Goal: Task Accomplishment & Management: Complete application form

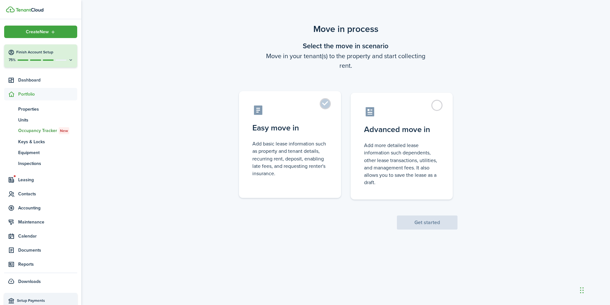
click at [322, 103] on label "Easy move in Add basic lease information such as property and tenant details, r…" at bounding box center [290, 144] width 102 height 107
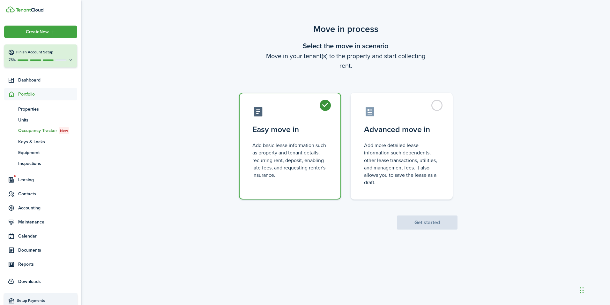
radio input "true"
click at [436, 225] on button "Get started" at bounding box center [427, 222] width 61 height 14
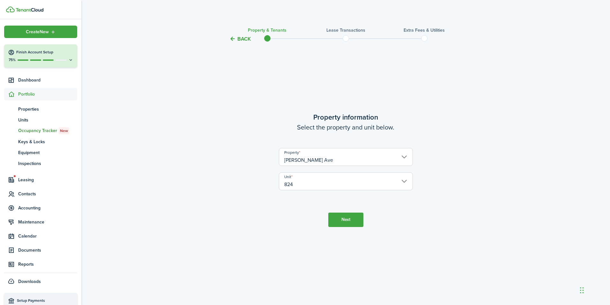
click at [346, 222] on button "Next" at bounding box center [346, 219] width 35 height 14
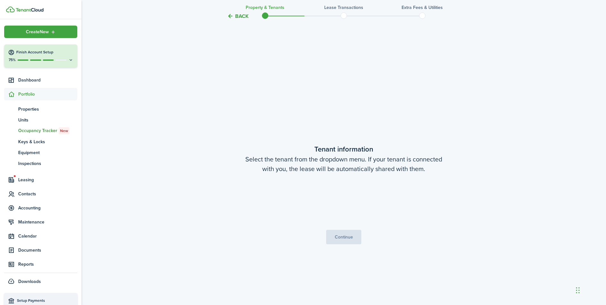
scroll to position [262, 0]
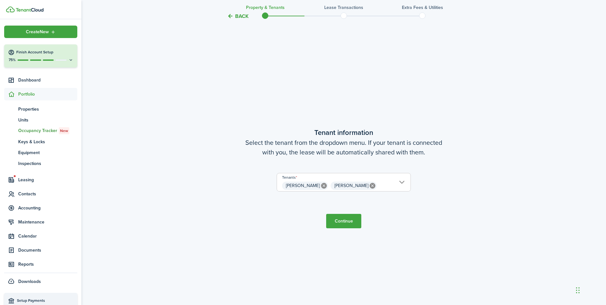
click at [346, 222] on button "Continue" at bounding box center [343, 221] width 35 height 14
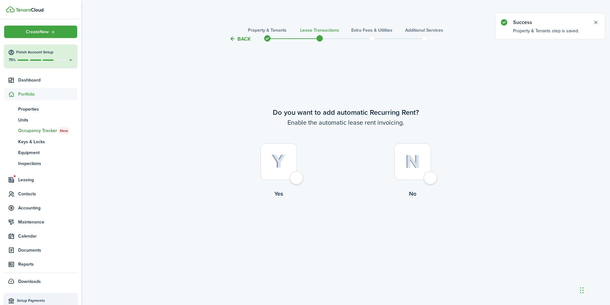
click at [294, 178] on div at bounding box center [279, 161] width 37 height 37
radio input "true"
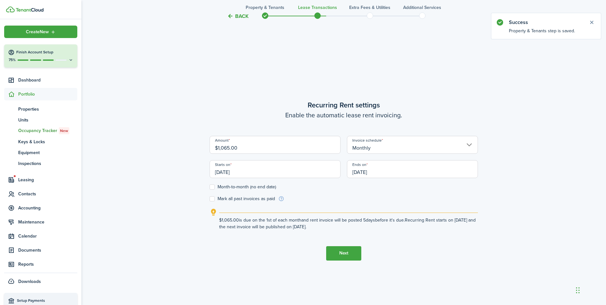
scroll to position [262, 0]
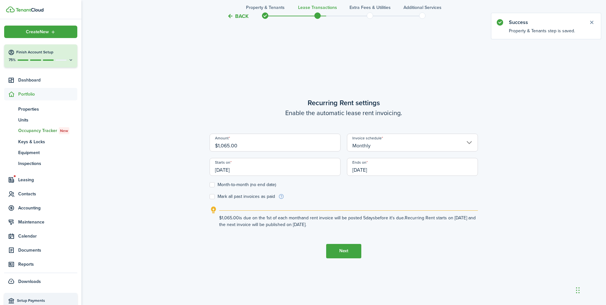
click at [245, 143] on input "$1,065.00" at bounding box center [274, 142] width 131 height 18
type input "$1,525.00"
click at [347, 253] on button "Next" at bounding box center [343, 251] width 35 height 14
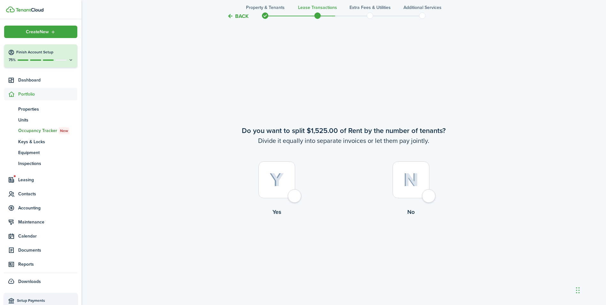
scroll to position [566, 0]
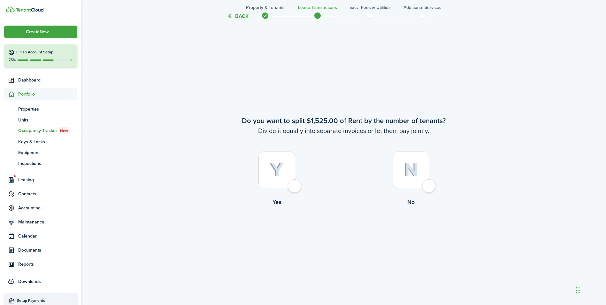
click at [428, 183] on div at bounding box center [410, 169] width 37 height 37
radio input "true"
click at [289, 184] on div at bounding box center [276, 169] width 37 height 37
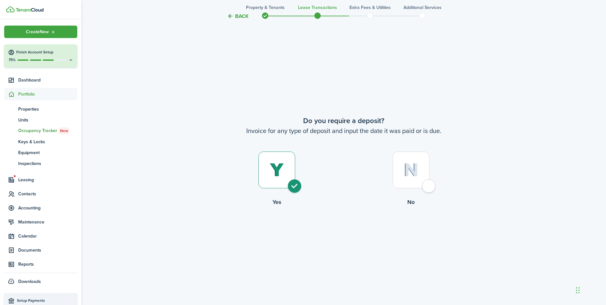
radio input "true"
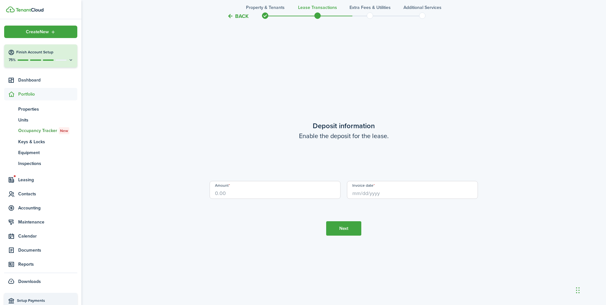
scroll to position [1176, 0]
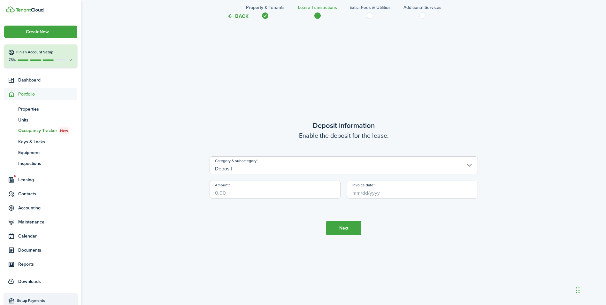
click at [256, 186] on input "Amount" at bounding box center [274, 189] width 131 height 18
click at [383, 193] on input "Invoice date" at bounding box center [412, 189] width 131 height 18
type input "$1,500.00"
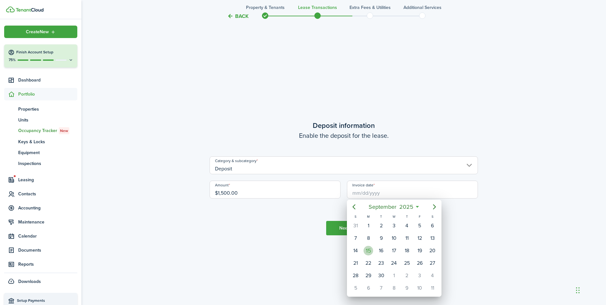
click at [367, 251] on div "15" at bounding box center [368, 251] width 10 height 10
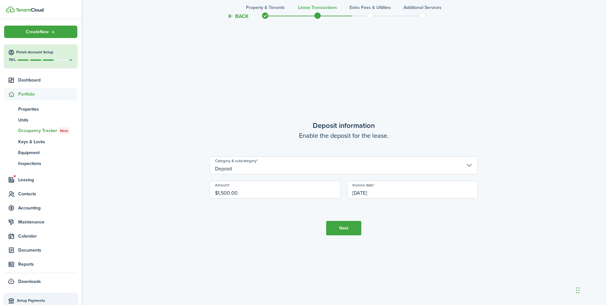
click at [367, 191] on input "[DATE]" at bounding box center [412, 189] width 131 height 18
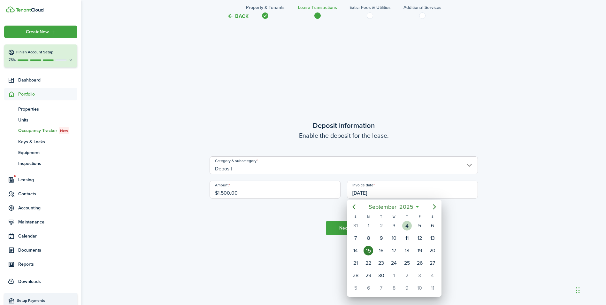
click at [406, 225] on div "4" at bounding box center [407, 226] width 10 height 10
type input "[DATE]"
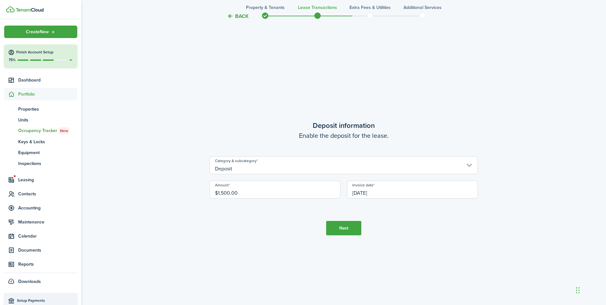
click at [345, 224] on button "Next" at bounding box center [343, 228] width 35 height 14
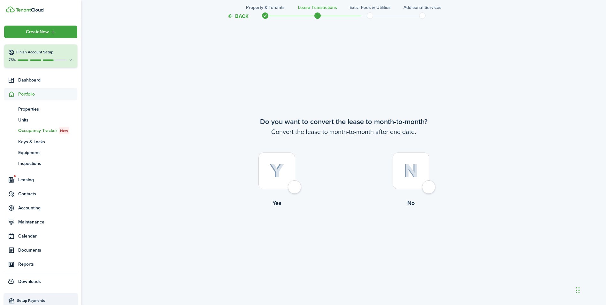
scroll to position [1480, 0]
click at [295, 186] on div at bounding box center [276, 169] width 37 height 37
radio input "true"
click at [344, 232] on button "Continue" at bounding box center [343, 232] width 35 height 14
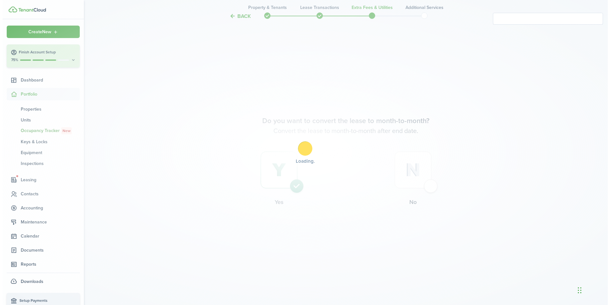
scroll to position [0, 0]
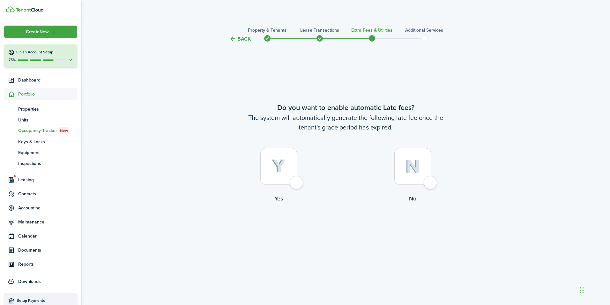
click at [297, 185] on div at bounding box center [279, 166] width 37 height 37
radio input "true"
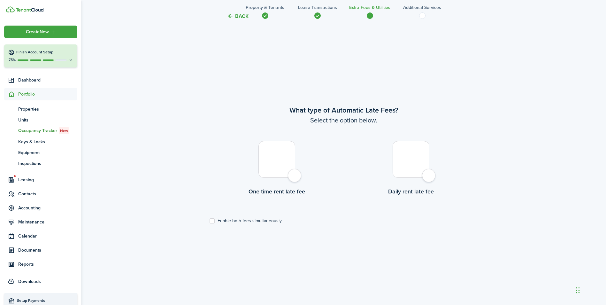
scroll to position [262, 0]
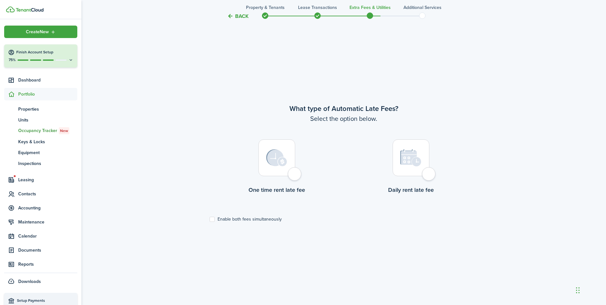
click at [295, 176] on div at bounding box center [276, 157] width 37 height 37
radio input "true"
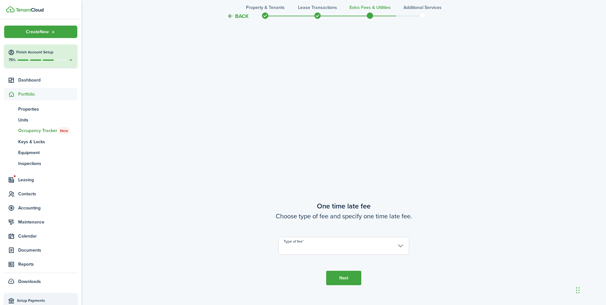
scroll to position [534, 0]
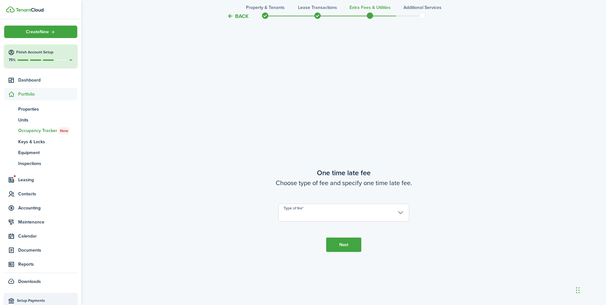
click at [347, 212] on input "Type of fee" at bounding box center [343, 212] width 131 height 18
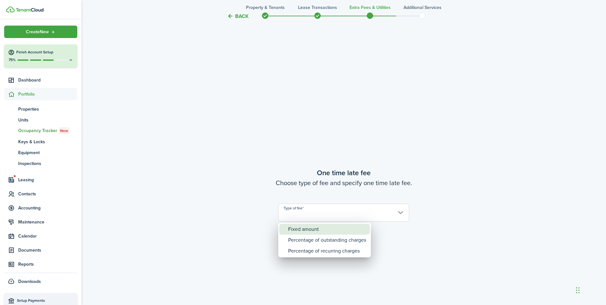
click at [335, 234] on div "Fixed amount" at bounding box center [327, 228] width 78 height 11
type input "Fixed amount"
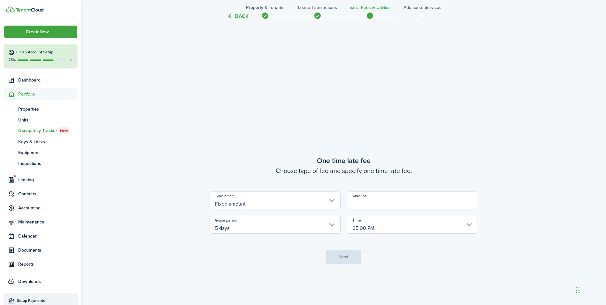
click at [387, 199] on input "Amount" at bounding box center [412, 200] width 131 height 18
type input "$51.25"
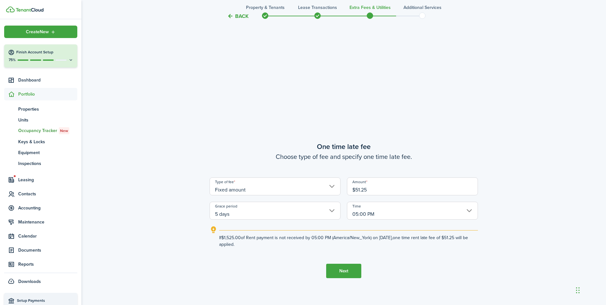
click at [328, 209] on input "5 days" at bounding box center [274, 210] width 131 height 18
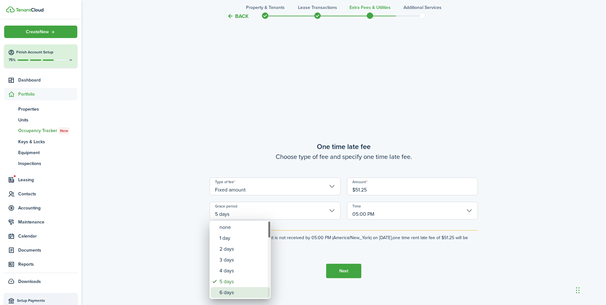
click at [234, 292] on div "6 days" at bounding box center [242, 292] width 47 height 11
type input "6 days"
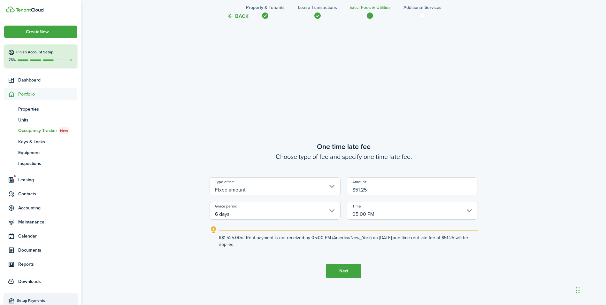
click at [350, 273] on button "Next" at bounding box center [343, 270] width 35 height 14
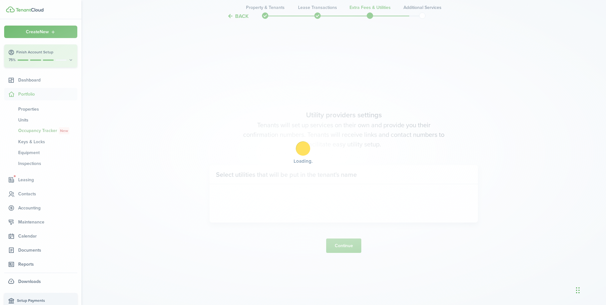
scroll to position [871, 0]
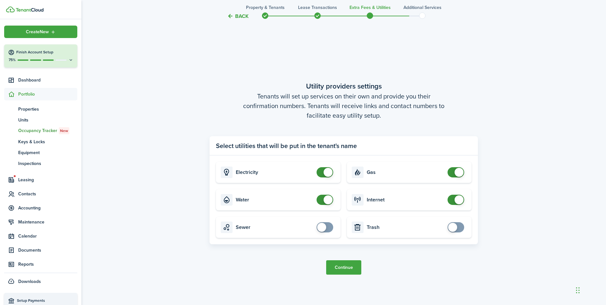
checkbox input "true"
click at [452, 229] on span at bounding box center [452, 227] width 9 height 9
click at [344, 267] on button "Continue" at bounding box center [343, 267] width 35 height 14
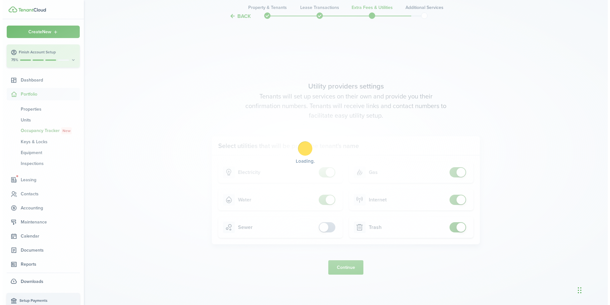
scroll to position [0, 0]
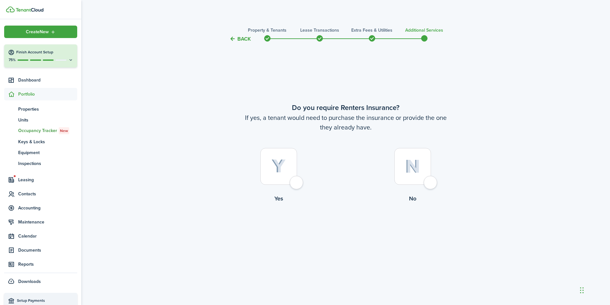
click at [294, 184] on div at bounding box center [279, 166] width 37 height 37
radio input "true"
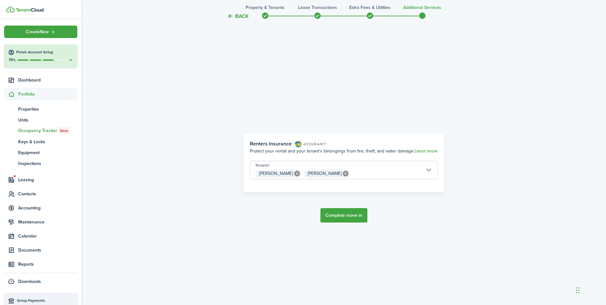
scroll to position [262, 0]
click at [349, 217] on button "Complete move in" at bounding box center [343, 215] width 47 height 14
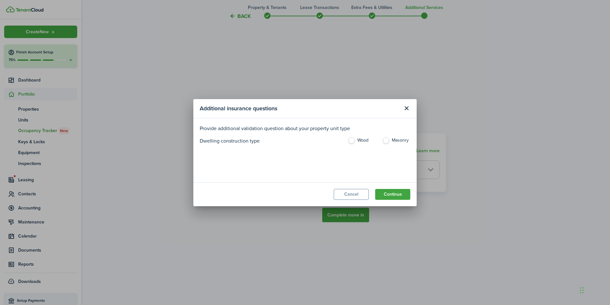
click at [356, 141] on label "Wood" at bounding box center [362, 142] width 28 height 10
radio input "true"
click at [389, 191] on button "Continue" at bounding box center [392, 194] width 35 height 11
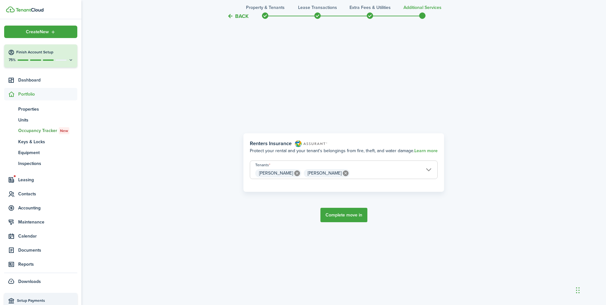
click at [344, 219] on button "Complete move in" at bounding box center [343, 215] width 47 height 14
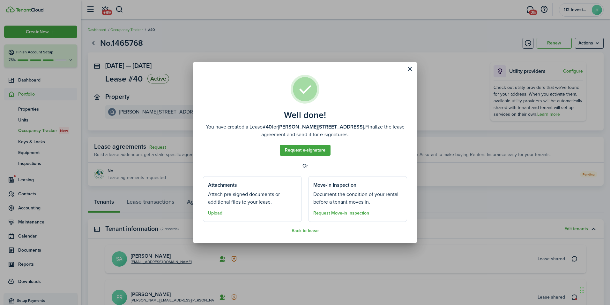
click at [234, 194] on well-done-section-description "Attach pre-signed documents or additional files to your lease." at bounding box center [252, 197] width 89 height 15
click at [219, 215] on button "Upload" at bounding box center [215, 212] width 14 height 5
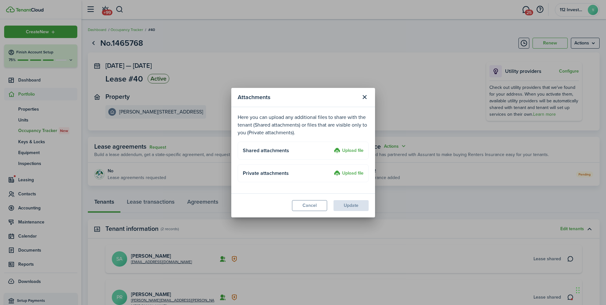
click at [340, 149] on label "Upload file" at bounding box center [349, 151] width 30 height 8
click at [331, 147] on input "Upload file" at bounding box center [331, 147] width 0 height 0
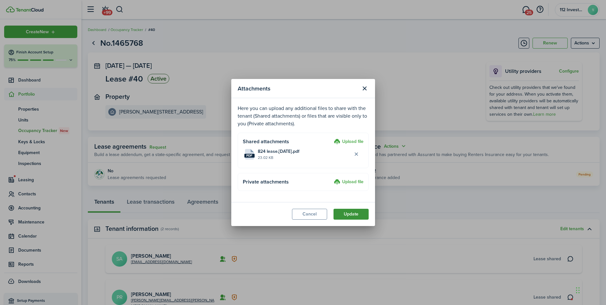
click at [348, 209] on button "Update" at bounding box center [350, 213] width 35 height 11
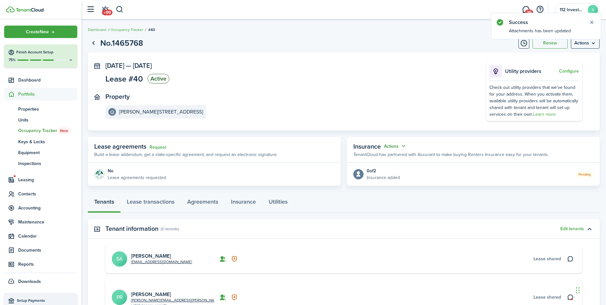
click at [402, 146] on button "Actions" at bounding box center [395, 145] width 23 height 7
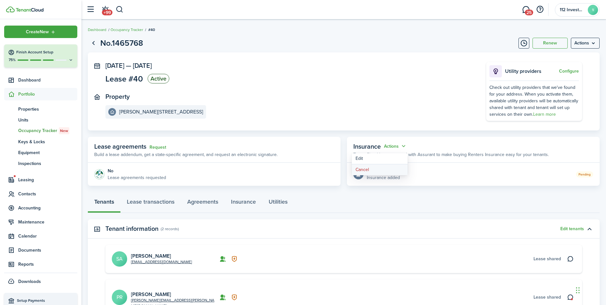
click at [368, 169] on button "Cancel" at bounding box center [380, 169] width 56 height 11
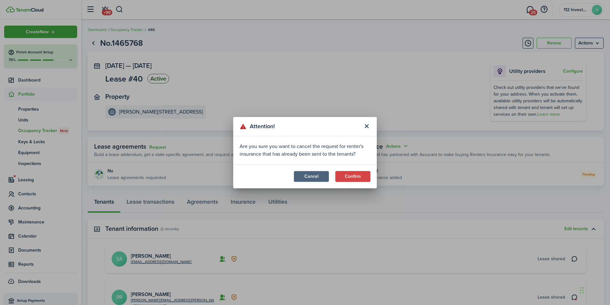
click at [314, 178] on button "Cancel" at bounding box center [311, 176] width 35 height 11
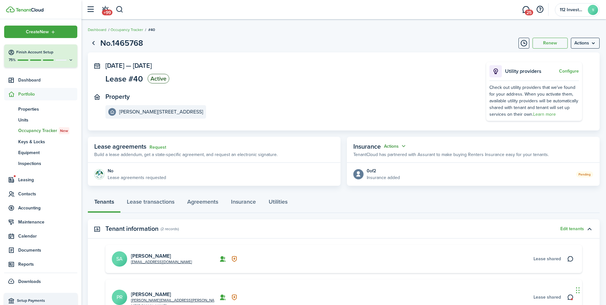
click at [405, 144] on button "Actions" at bounding box center [395, 145] width 23 height 7
click at [381, 167] on button "Cancel" at bounding box center [380, 169] width 56 height 11
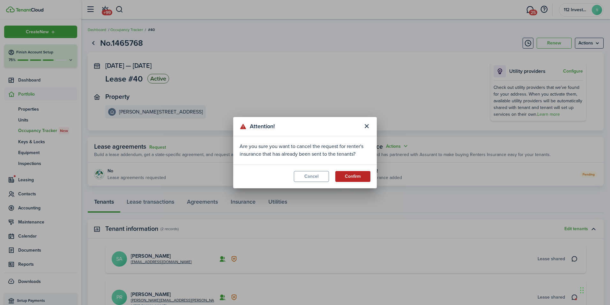
click at [351, 175] on button "Confirm" at bounding box center [353, 176] width 35 height 11
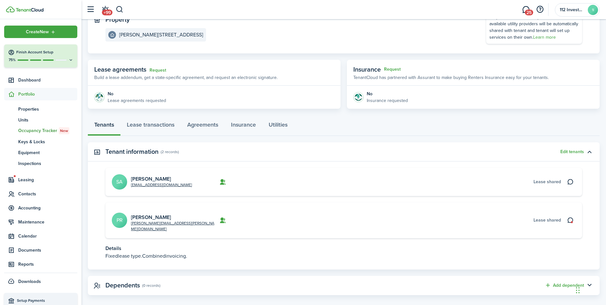
scroll to position [13, 0]
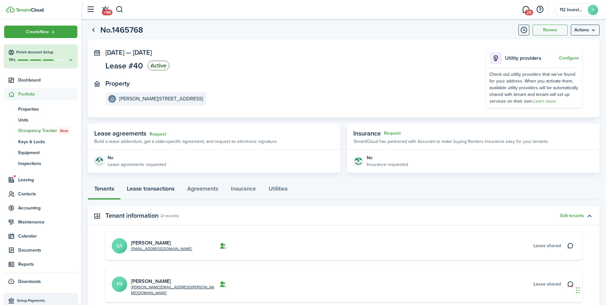
click at [157, 188] on link "Lease transactions" at bounding box center [150, 189] width 60 height 19
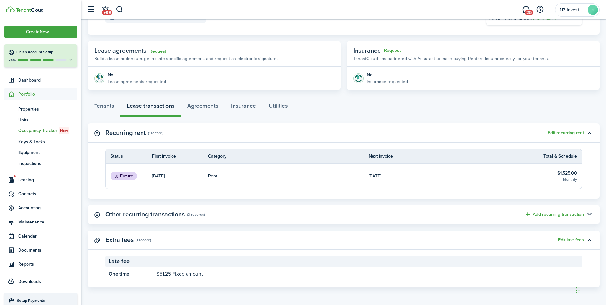
scroll to position [64, 0]
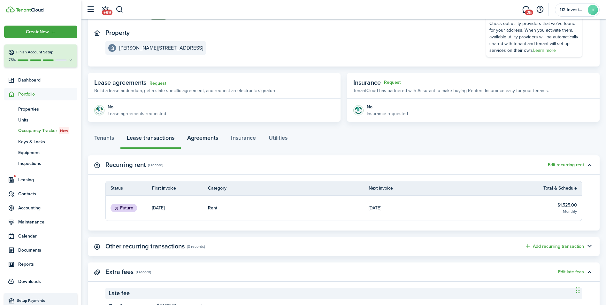
click at [194, 137] on link "Agreements" at bounding box center [203, 139] width 44 height 19
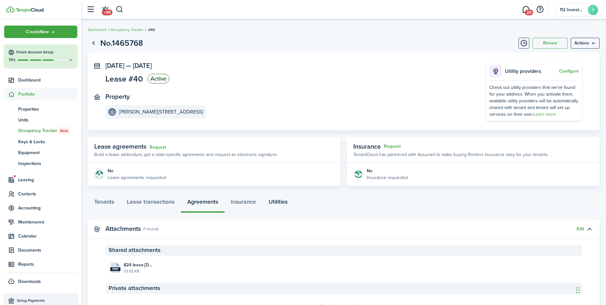
click at [281, 204] on link "Utilities" at bounding box center [278, 202] width 32 height 19
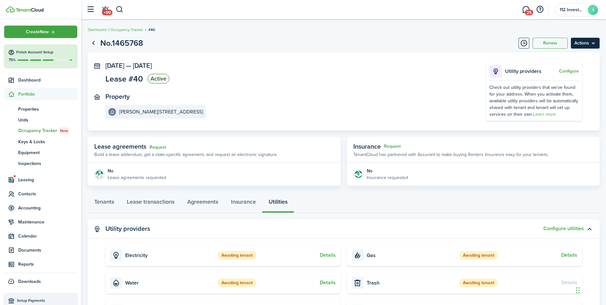
click at [582, 43] on menu-btn "Actions" at bounding box center [585, 43] width 29 height 11
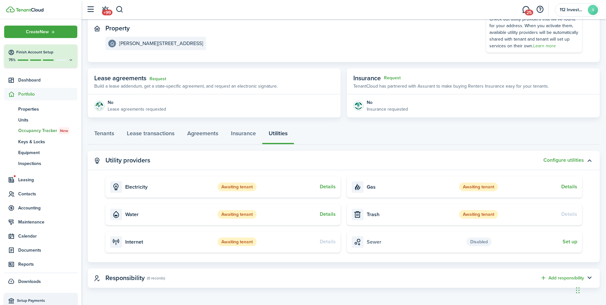
scroll to position [69, 0]
click at [232, 139] on link "Insurance" at bounding box center [243, 134] width 38 height 19
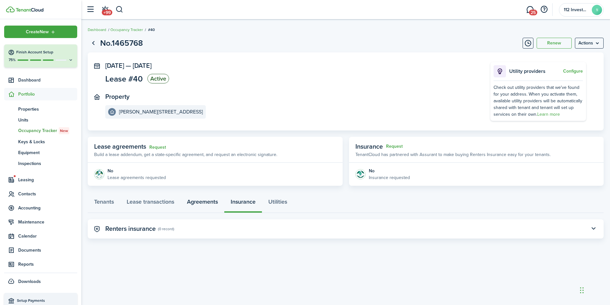
click at [207, 204] on link "Agreements" at bounding box center [203, 202] width 44 height 19
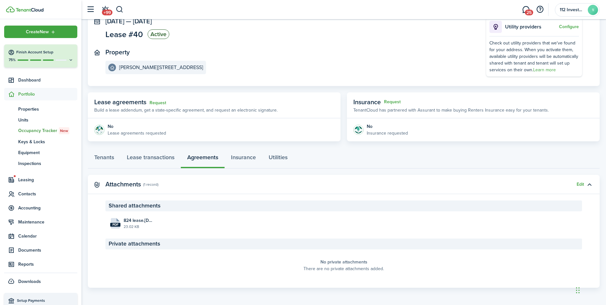
scroll to position [45, 0]
click at [588, 184] on button "button" at bounding box center [589, 183] width 11 height 11
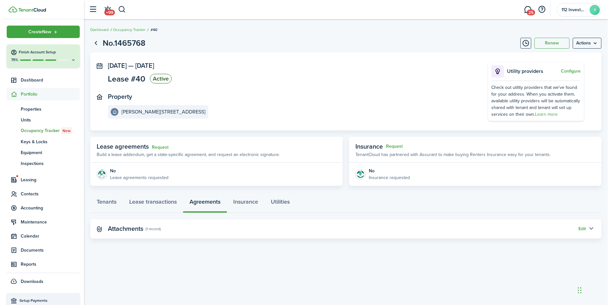
scroll to position [0, 0]
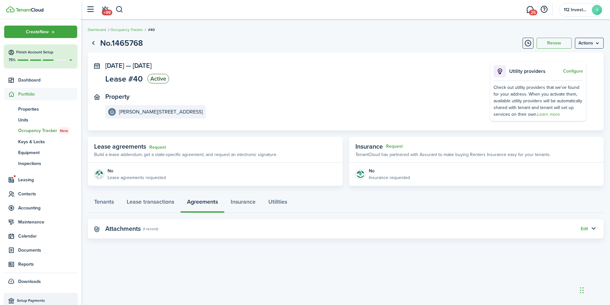
click at [117, 228] on panel-main-title "Attachments" at bounding box center [122, 228] width 35 height 7
click at [586, 230] on button "Edit" at bounding box center [584, 228] width 7 height 5
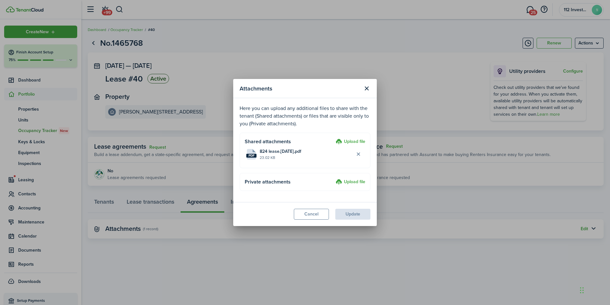
click at [354, 141] on label "Upload file" at bounding box center [351, 142] width 30 height 8
click at [334, 138] on input "Upload file" at bounding box center [334, 138] width 0 height 0
click at [345, 183] on label "Upload file" at bounding box center [351, 182] width 30 height 8
click at [334, 178] on input "Upload file" at bounding box center [334, 178] width 0 height 0
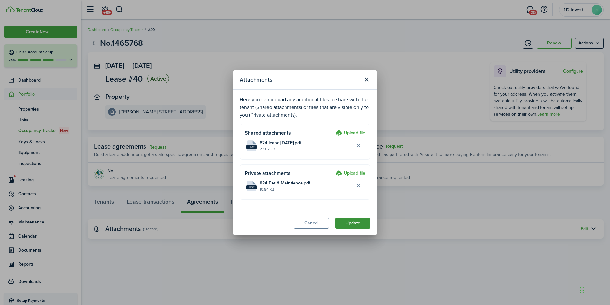
click at [353, 225] on button "Update" at bounding box center [353, 222] width 35 height 11
